Goal: Information Seeking & Learning: Learn about a topic

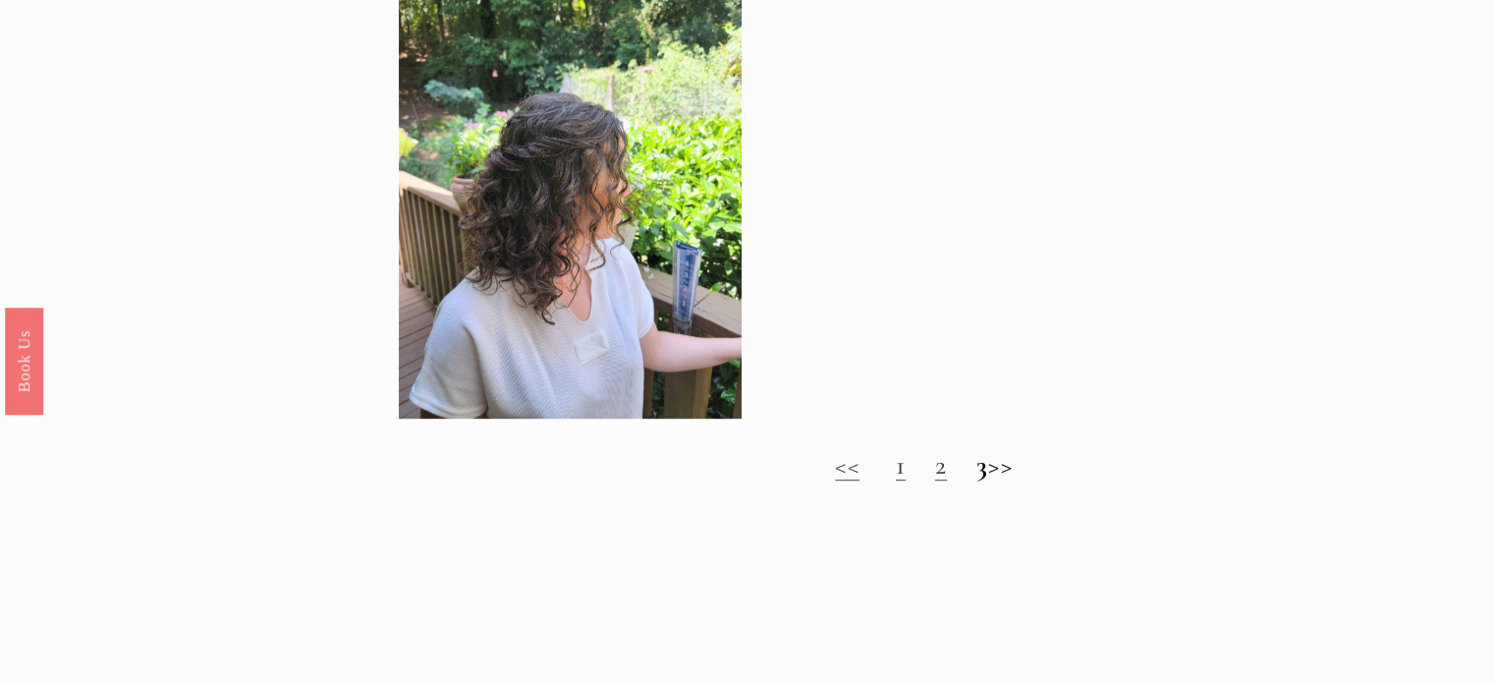
scroll to position [1178, 0]
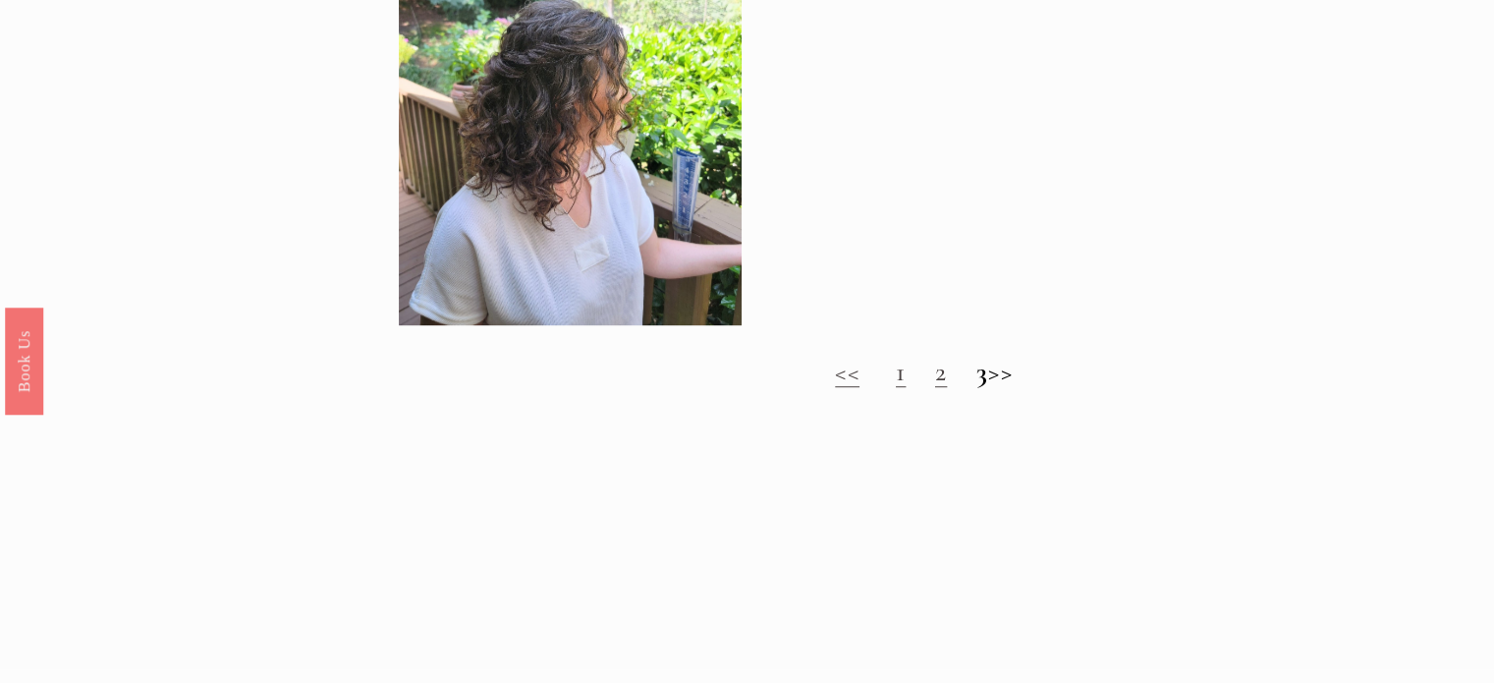
click at [877, 384] on h2 "<< 1 2 3 >>" at bounding box center [924, 371] width 1051 height 32
click at [896, 382] on link "1" at bounding box center [901, 371] width 10 height 33
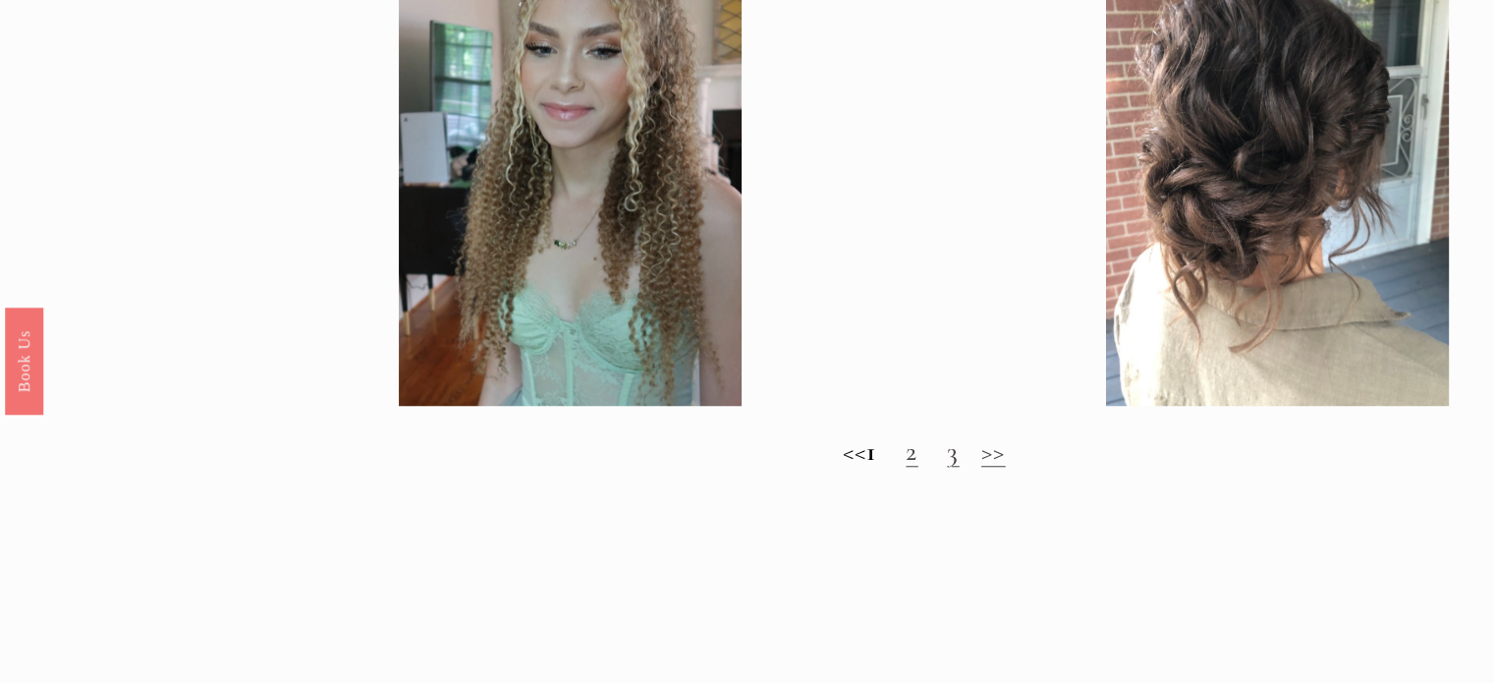
scroll to position [1669, 0]
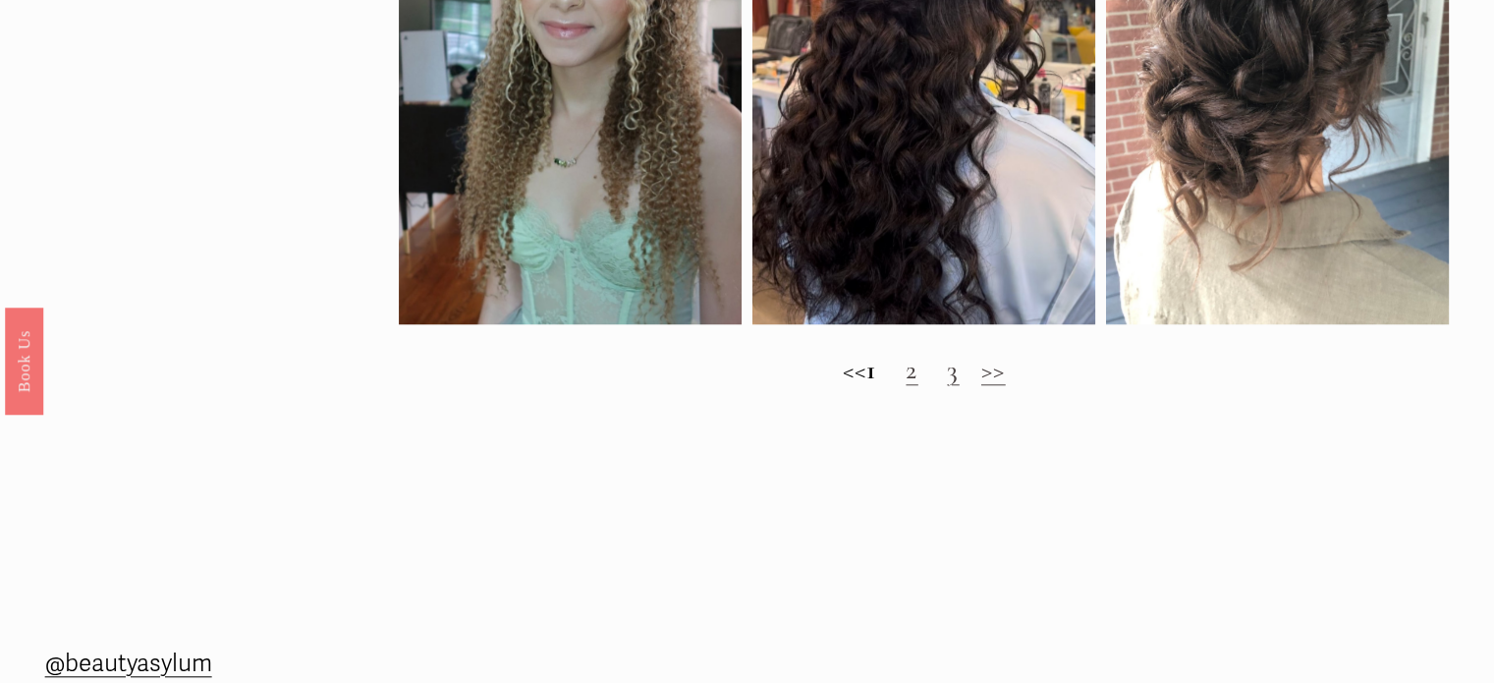
click at [917, 383] on link "2" at bounding box center [911, 369] width 12 height 33
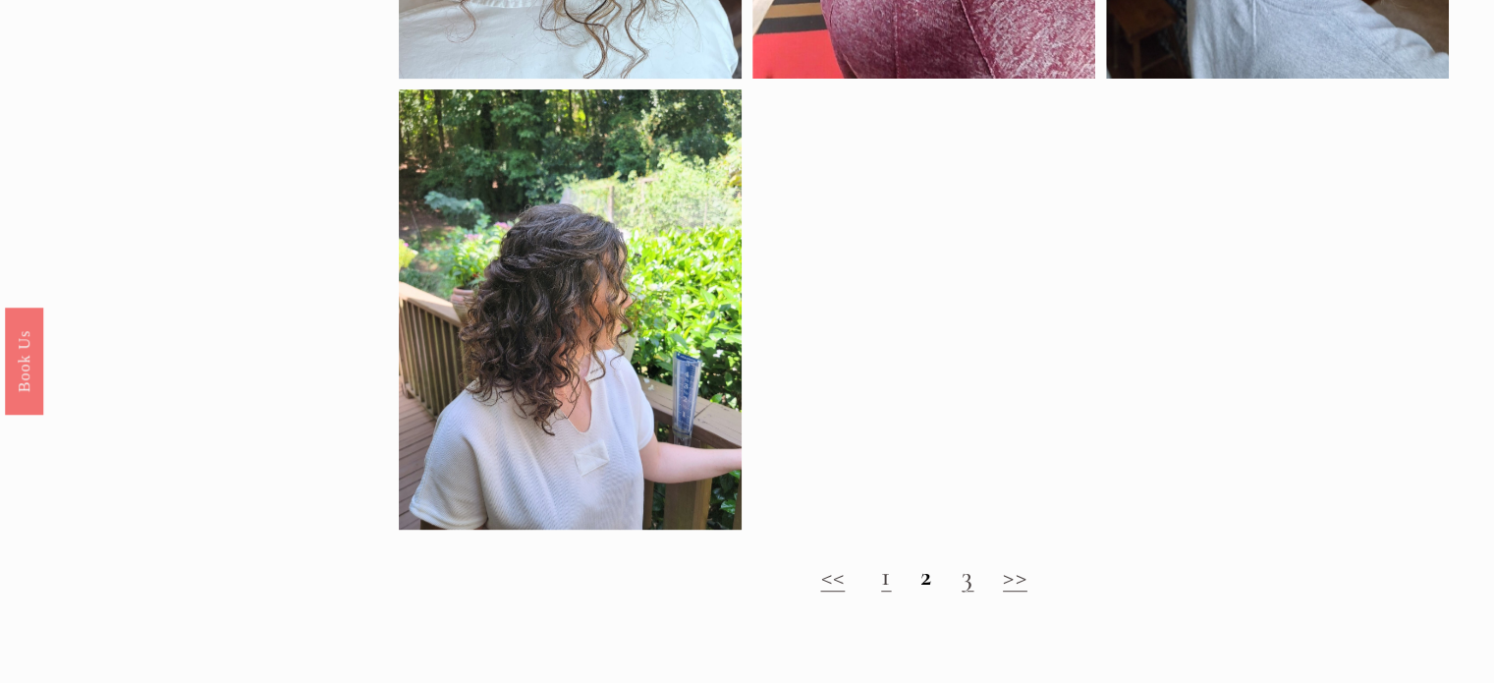
scroll to position [982, 0]
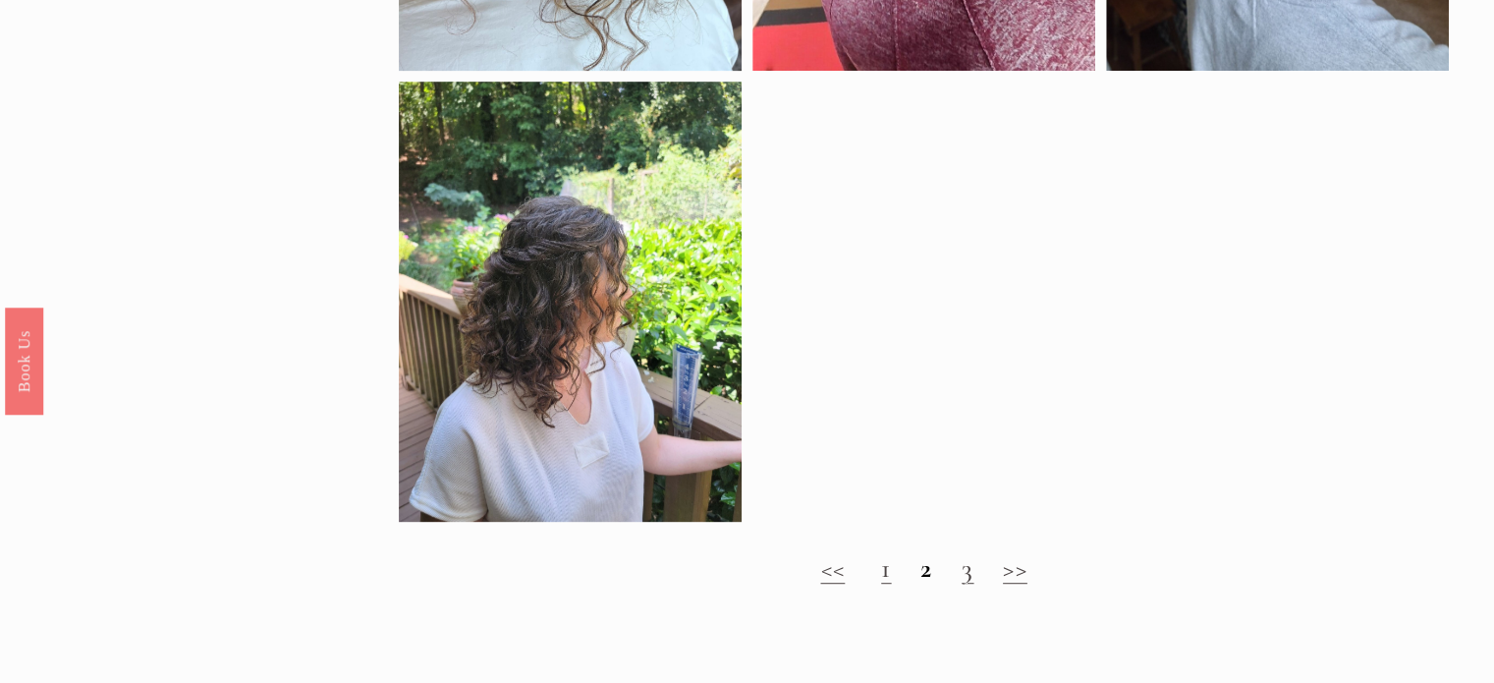
click at [972, 578] on link "3" at bounding box center [967, 567] width 12 height 33
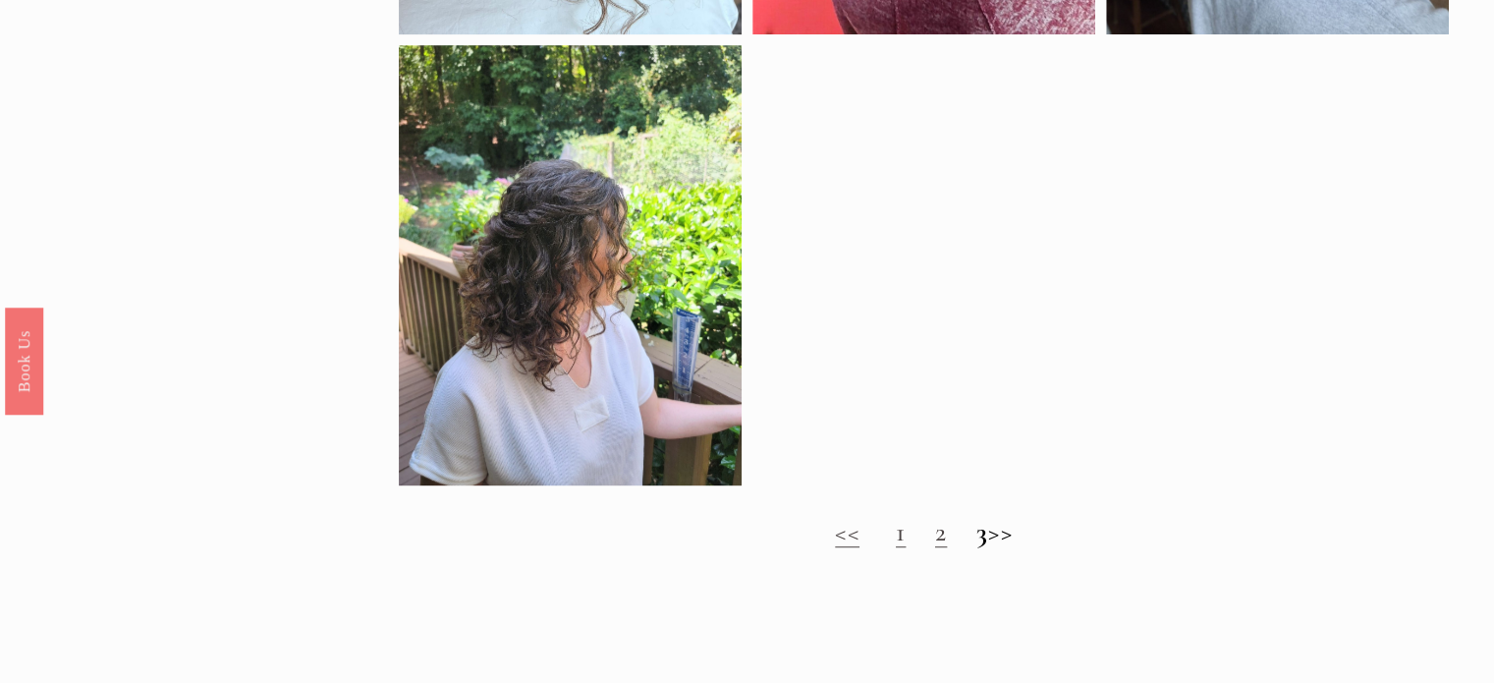
scroll to position [1080, 0]
